Goal: Navigation & Orientation: Find specific page/section

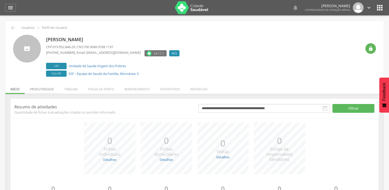
click at [44, 87] on li "Produtividade" at bounding box center [42, 88] width 34 height 12
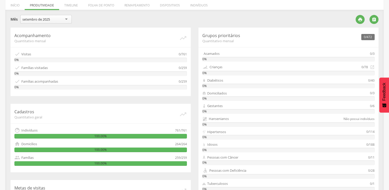
scroll to position [103, 0]
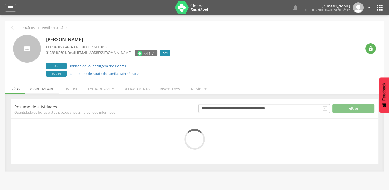
click at [49, 90] on li "Produtividade" at bounding box center [42, 88] width 34 height 12
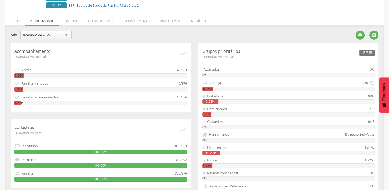
scroll to position [77, 0]
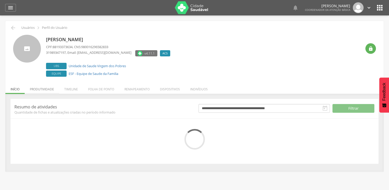
click at [43, 89] on li "Produtividade" at bounding box center [42, 88] width 34 height 12
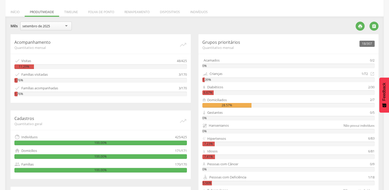
scroll to position [103, 0]
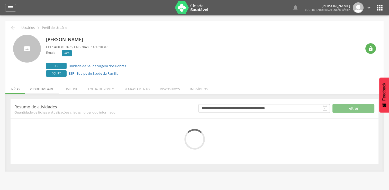
click at [43, 89] on li "Produtividade" at bounding box center [42, 88] width 34 height 12
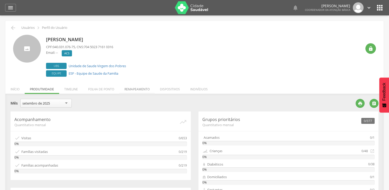
click at [134, 89] on li "Remapeamento" at bounding box center [137, 88] width 36 height 12
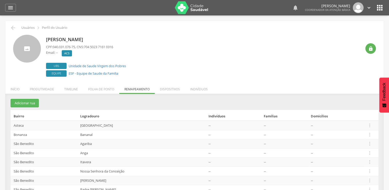
click at [294, 7] on icon "" at bounding box center [296, 8] width 6 height 6
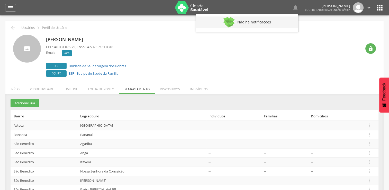
click at [254, 22] on p "Não há notificações" at bounding box center [255, 22] width 34 height 4
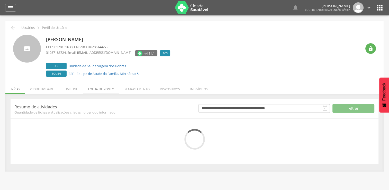
click at [97, 89] on li "Folha de ponto" at bounding box center [101, 88] width 36 height 12
